Goal: Book appointment/travel/reservation

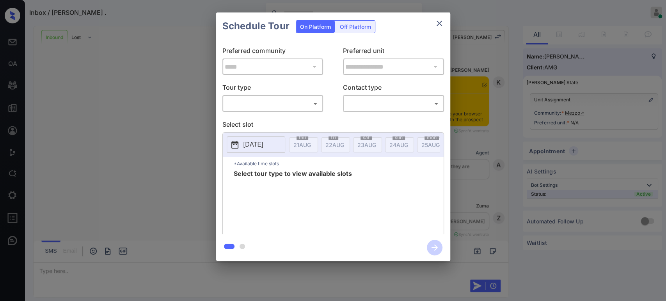
scroll to position [571, 0]
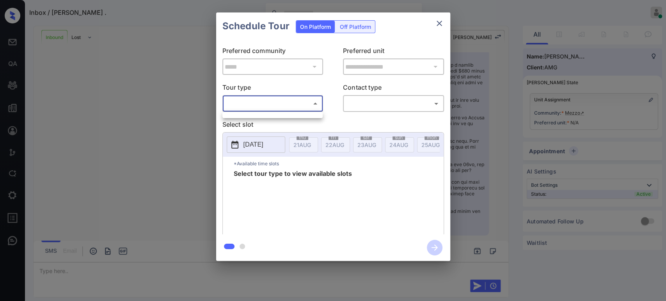
click at [292, 101] on body "Inbox / [PERSON_NAME] . Bhava Lohit Online Set yourself offline Set yourself on…" at bounding box center [333, 150] width 666 height 301
click at [267, 107] on div at bounding box center [333, 150] width 666 height 301
click at [267, 107] on body "Inbox / [PERSON_NAME] . Bhava Lohit Online Set yourself offline Set yourself on…" at bounding box center [333, 150] width 666 height 301
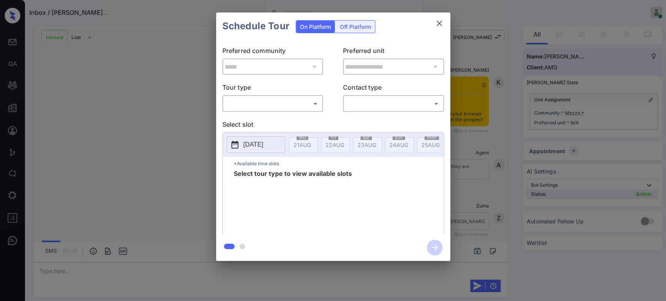
scroll to position [510, 0]
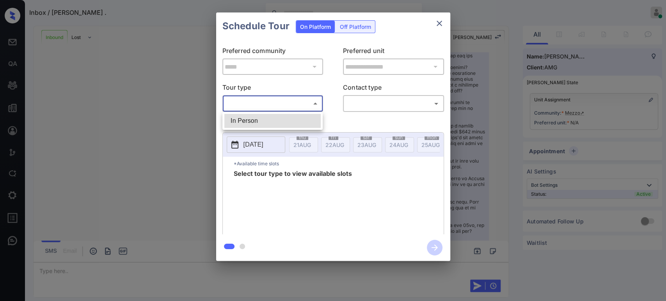
click at [298, 105] on body "Inbox / [PERSON_NAME] . Bhava Lohit Online Set yourself offline Set yourself on…" at bounding box center [333, 150] width 666 height 301
click at [269, 123] on li "In Person" at bounding box center [272, 121] width 96 height 14
type input "********"
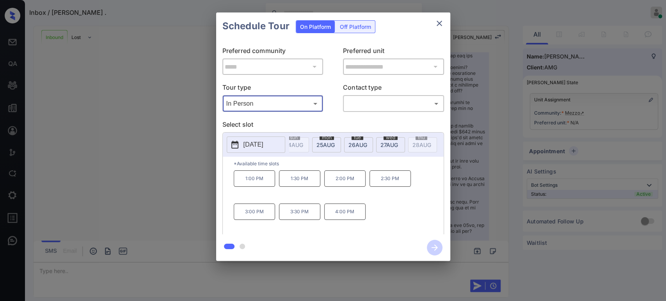
scroll to position [0, 105]
click at [206, 142] on span "[DATE]" at bounding box center [197, 145] width 18 height 7
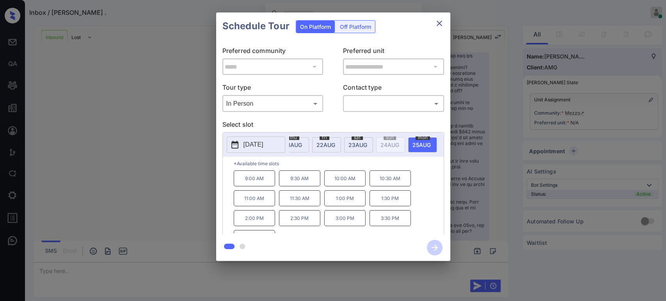
scroll to position [0, 0]
click at [311, 144] on span "[DATE]" at bounding box center [302, 145] width 18 height 7
